Goal: Information Seeking & Learning: Learn about a topic

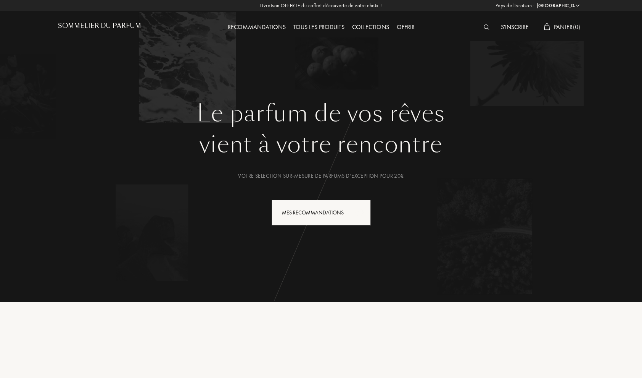
select select "FR"
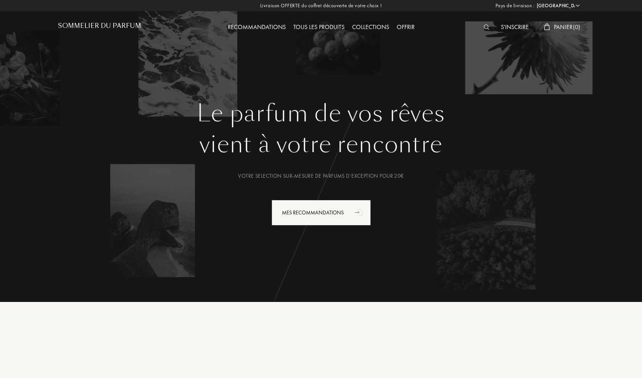
click at [374, 28] on div "Collections" at bounding box center [370, 28] width 45 height 10
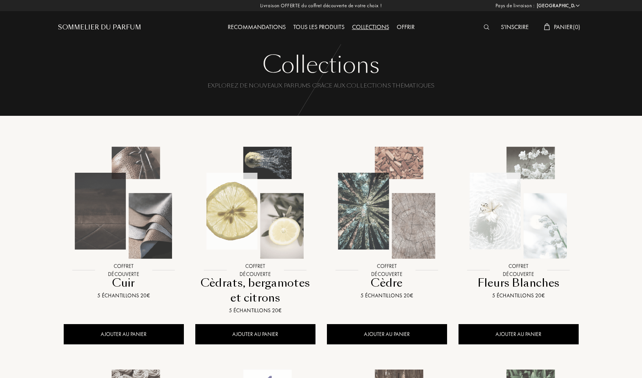
select select "FR"
click at [329, 28] on div "Tous les produits" at bounding box center [319, 28] width 59 height 10
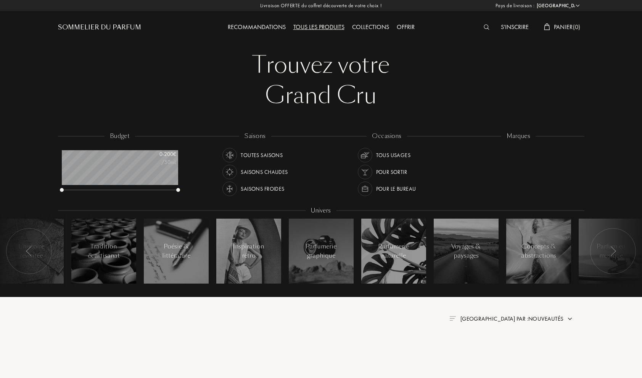
select select "FR"
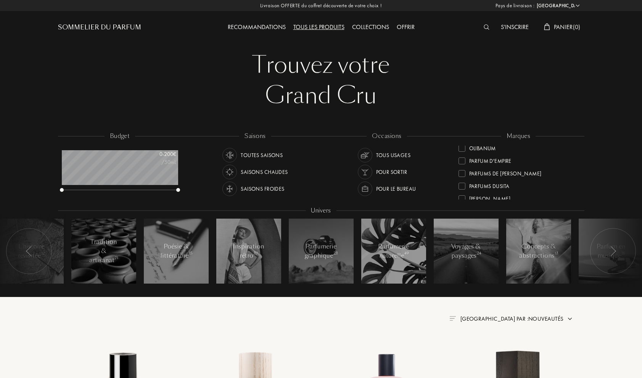
scroll to position [242, 0]
click at [461, 161] on div at bounding box center [462, 161] width 7 height 7
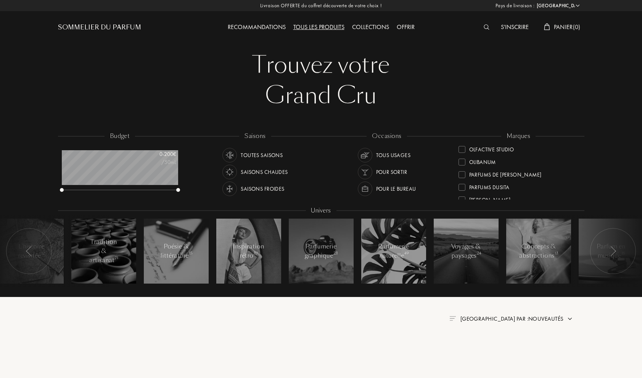
scroll to position [0, 0]
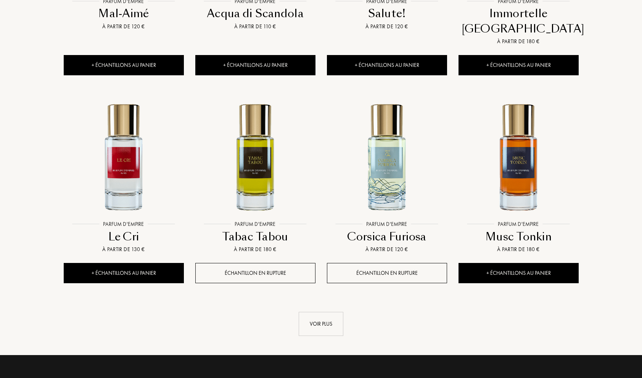
scroll to position [695, 0]
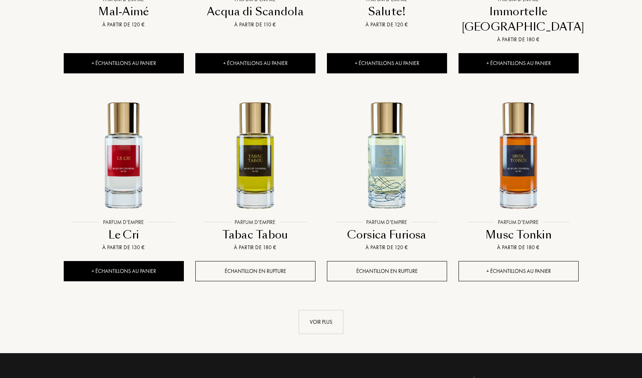
click at [492, 261] on div "+ Échantillons au panier" at bounding box center [519, 271] width 120 height 20
click at [245, 191] on img at bounding box center [255, 154] width 119 height 119
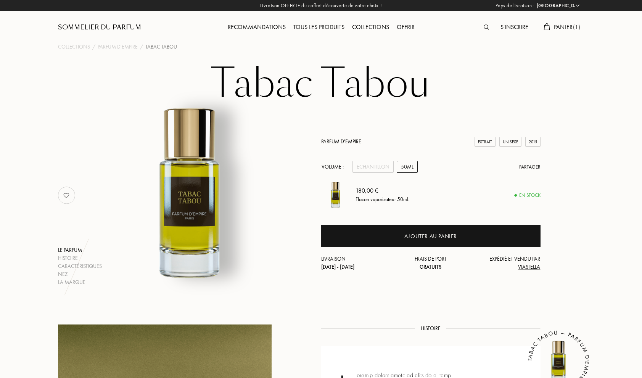
select select "FR"
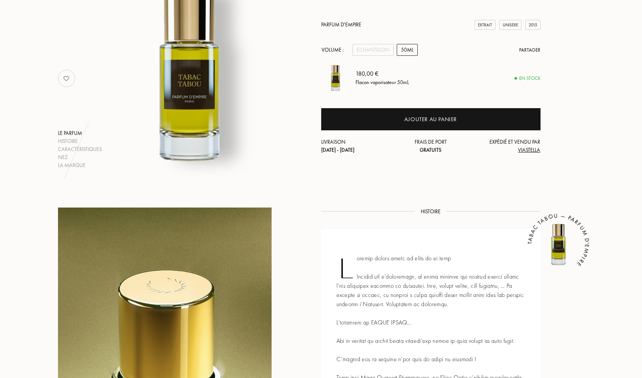
scroll to position [116, 0]
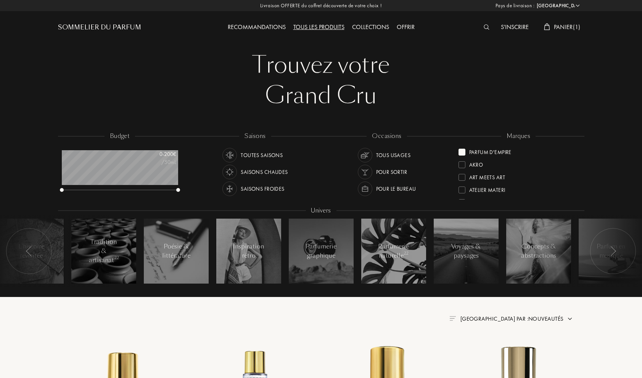
select select "FR"
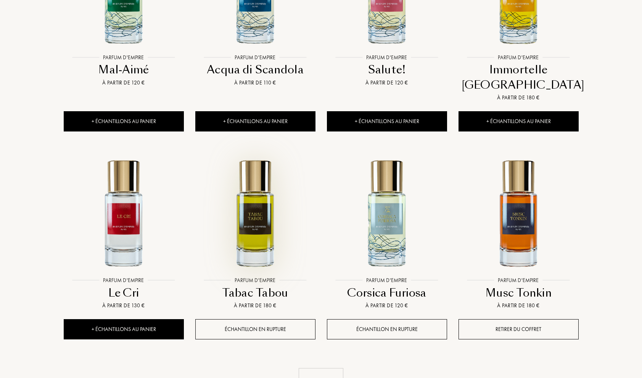
scroll to position [637, 0]
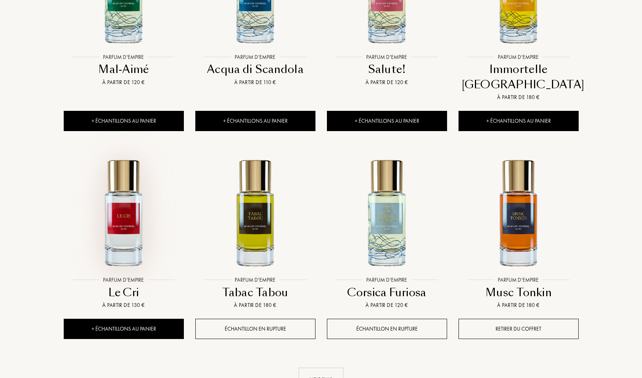
click at [108, 214] on img at bounding box center [124, 212] width 119 height 119
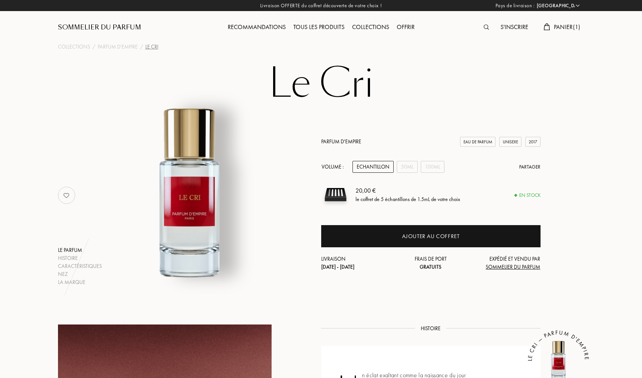
select select "FR"
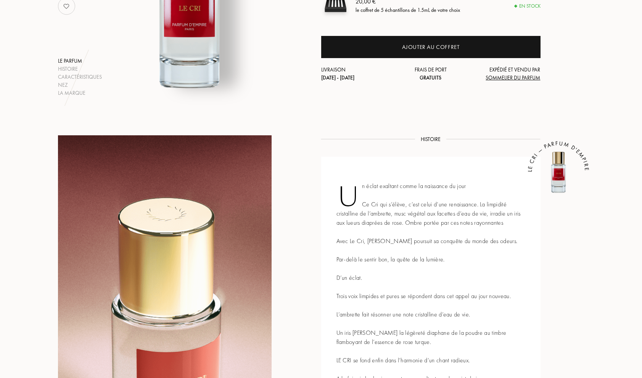
scroll to position [206, 0]
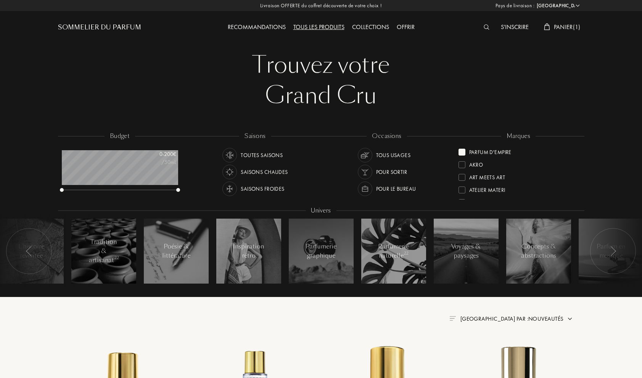
select select "FR"
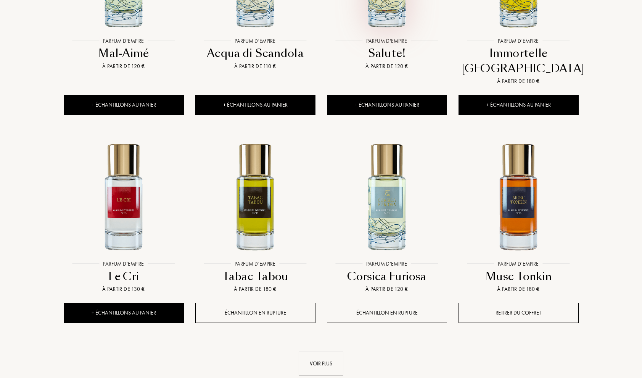
scroll to position [654, 0]
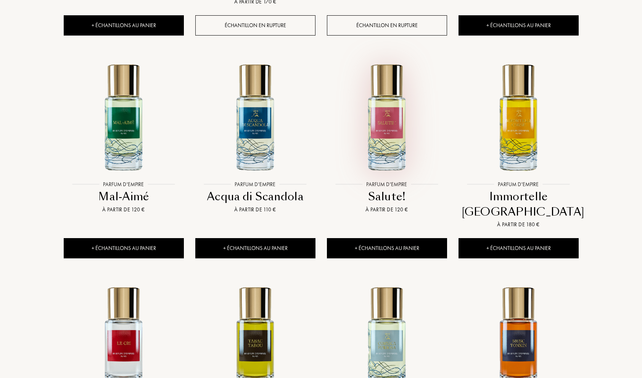
click at [378, 113] on img at bounding box center [387, 116] width 119 height 119
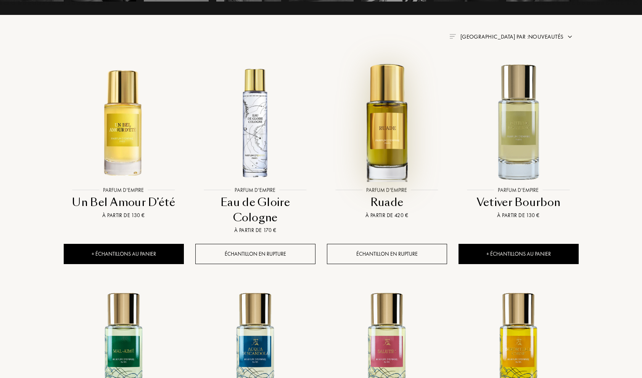
scroll to position [281, 0]
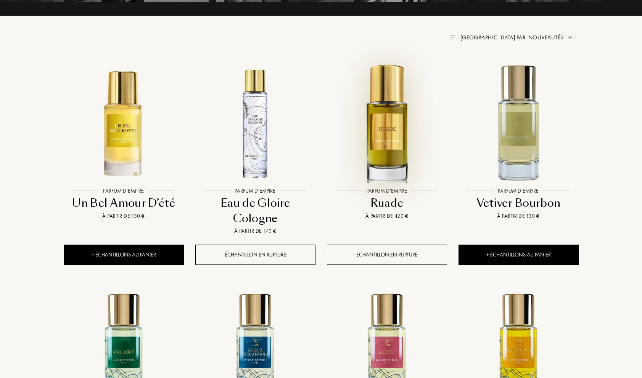
click at [388, 123] on img at bounding box center [387, 123] width 119 height 119
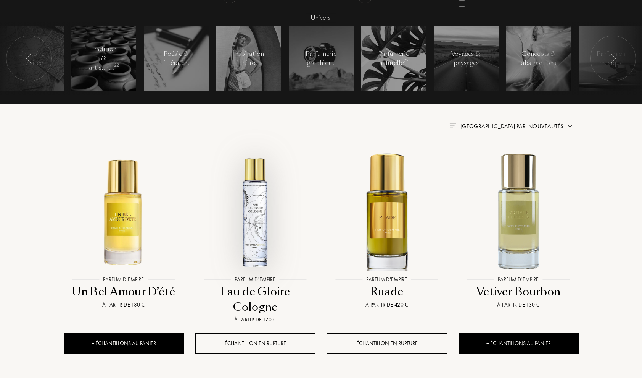
scroll to position [185, 0]
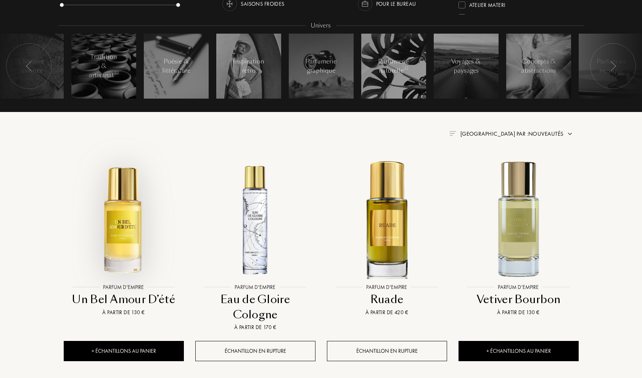
click at [124, 235] on img at bounding box center [124, 219] width 119 height 119
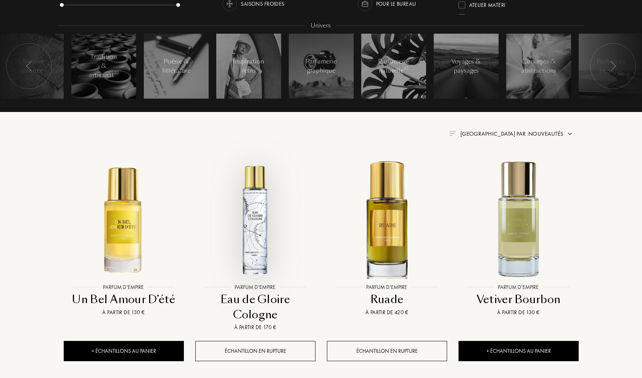
click at [264, 204] on img at bounding box center [255, 219] width 119 height 119
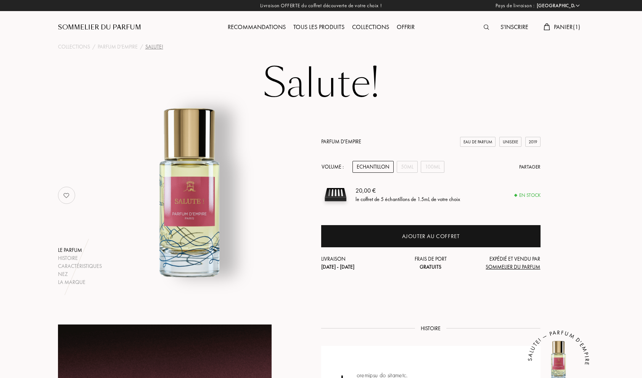
select select "FR"
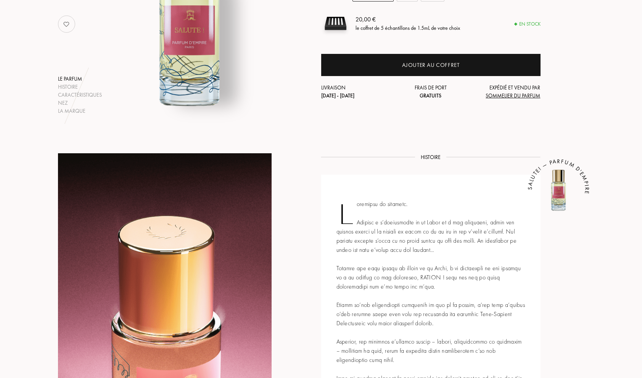
scroll to position [178, 0]
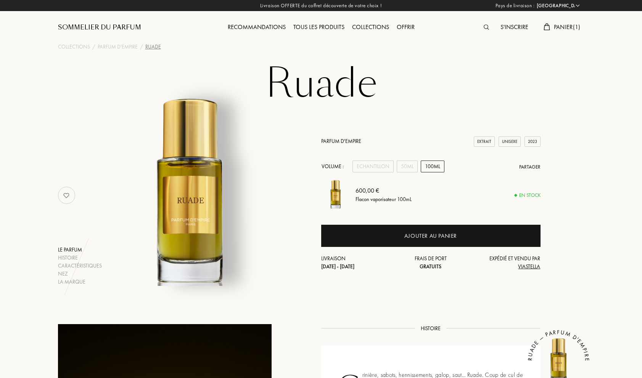
select select "FR"
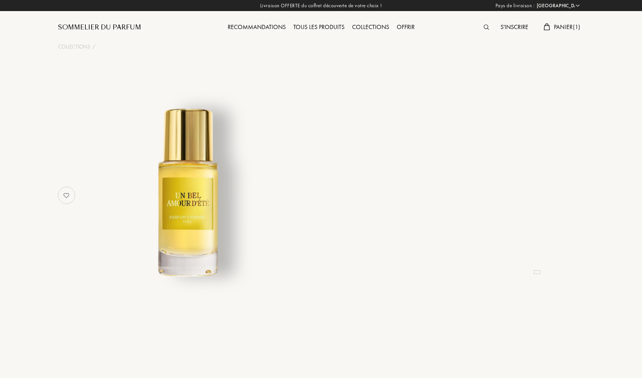
select select "FR"
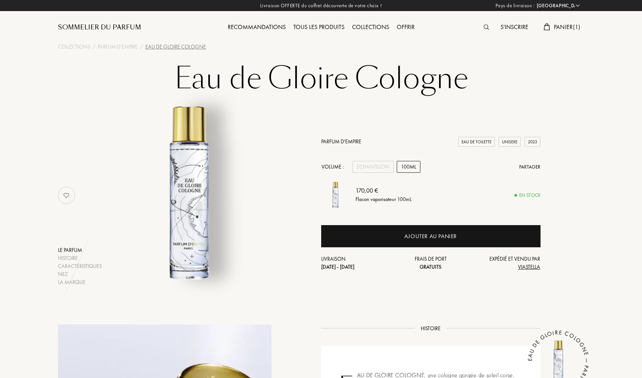
select select "FR"
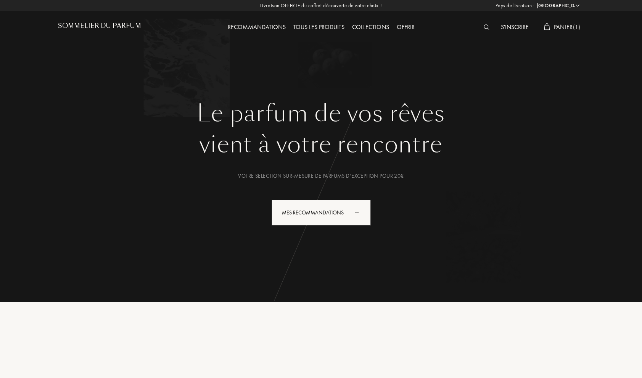
select select "FR"
